Goal: Task Accomplishment & Management: Manage account settings

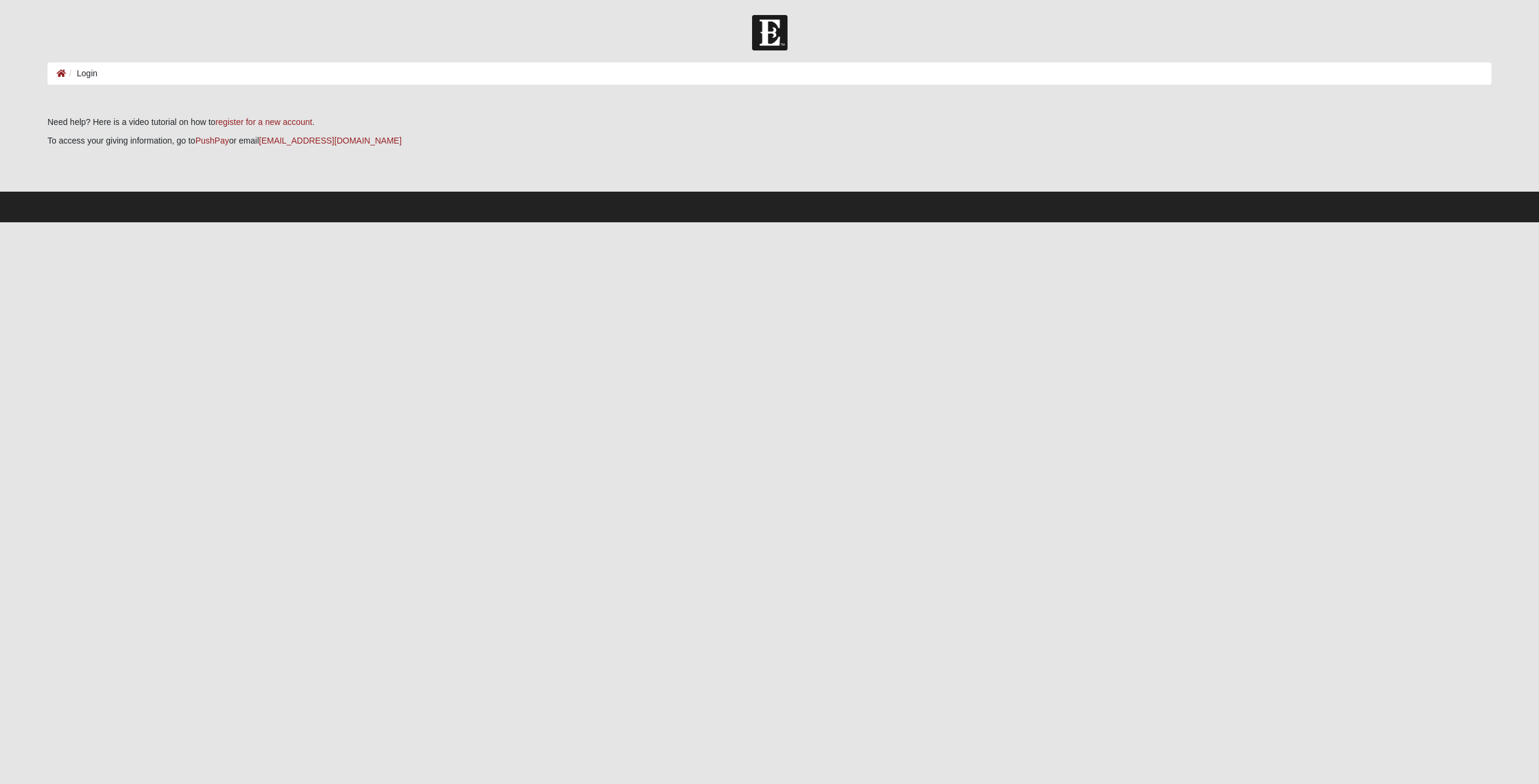
click at [122, 76] on ol "Login" at bounding box center [770, 73] width 1444 height 22
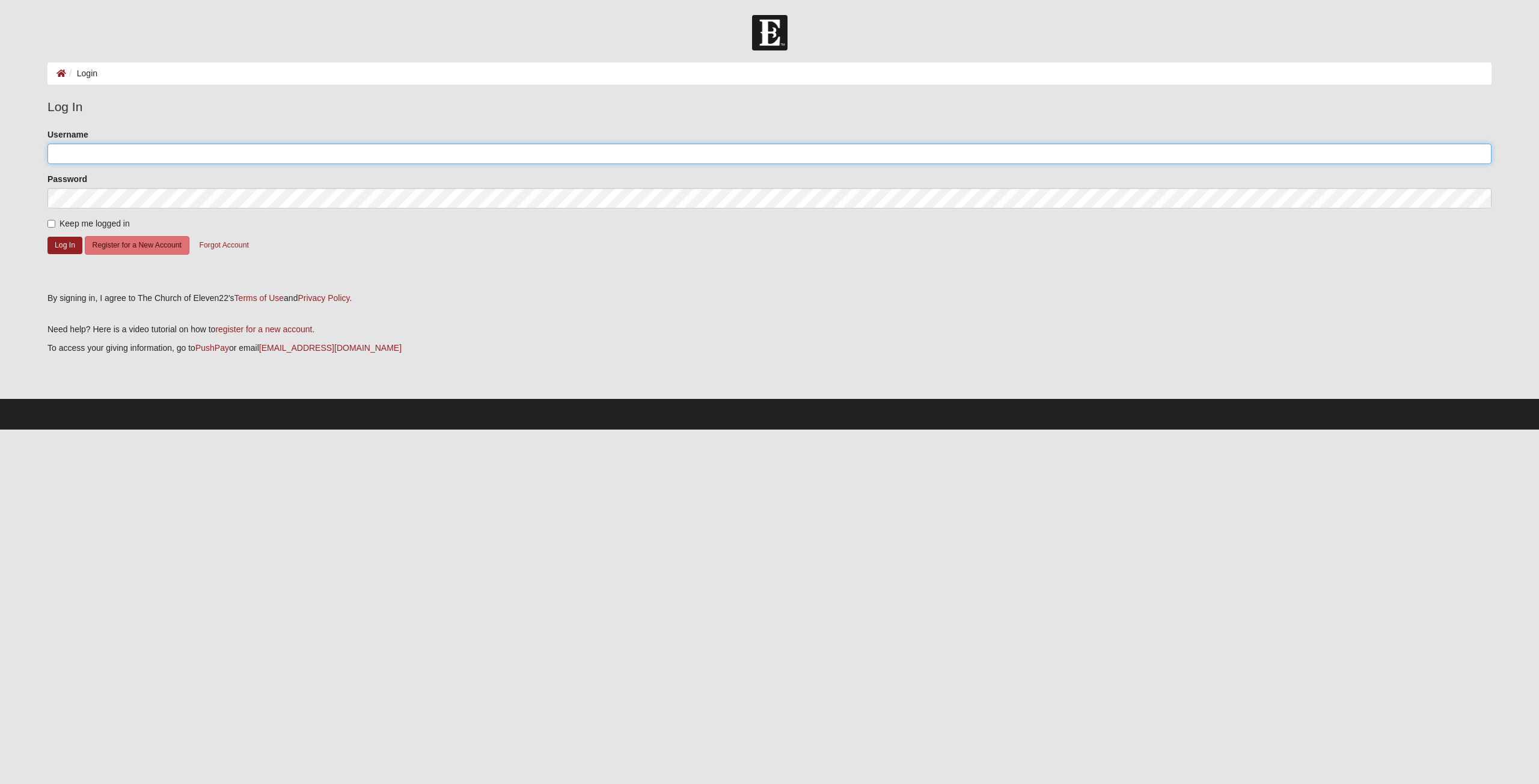
type input "[EMAIL_ADDRESS][DOMAIN_NAME]"
click at [52, 224] on input "Keep me logged in" at bounding box center [51, 223] width 8 height 8
checkbox input "true"
click at [55, 242] on button "Log In" at bounding box center [65, 245] width 35 height 18
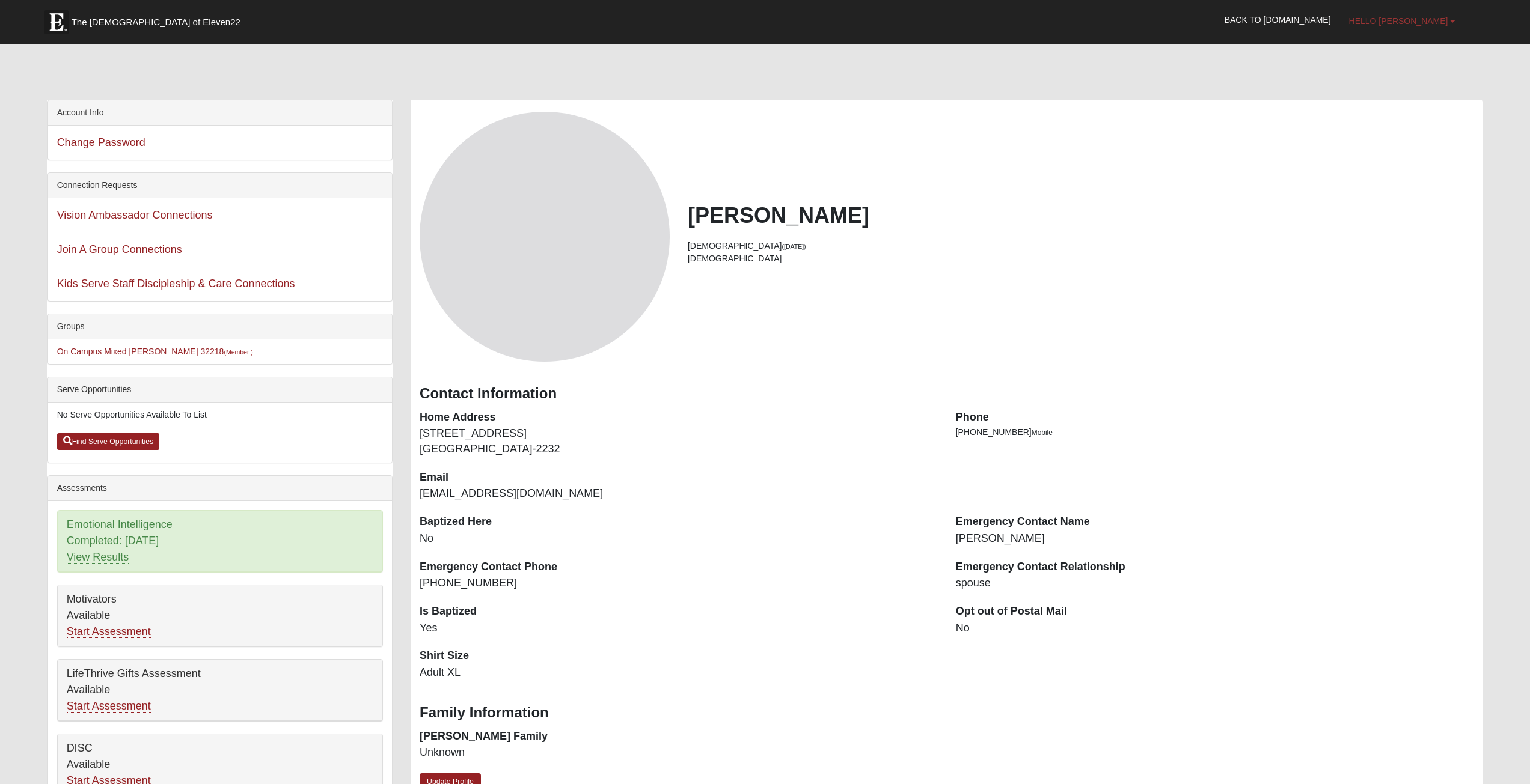
click at [1453, 22] on b at bounding box center [1453, 21] width 5 height 9
drag, startPoint x: 113, startPoint y: 245, endPoint x: 1448, endPoint y: 22, distance: 1353.5
click at [1448, 22] on link "Hello [PERSON_NAME]" at bounding box center [1402, 21] width 125 height 30
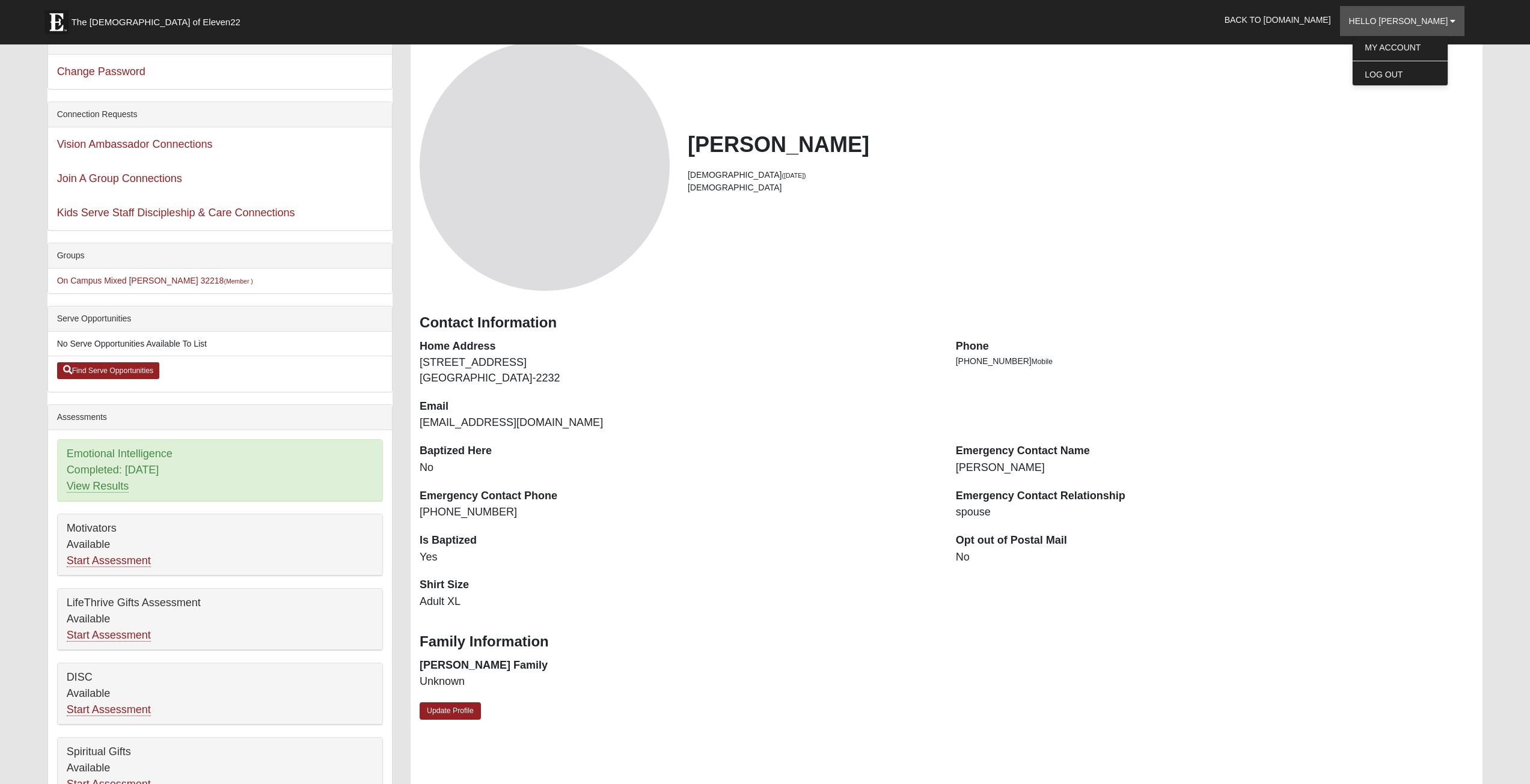
scroll to position [361, 0]
